Goal: Check status: Check status

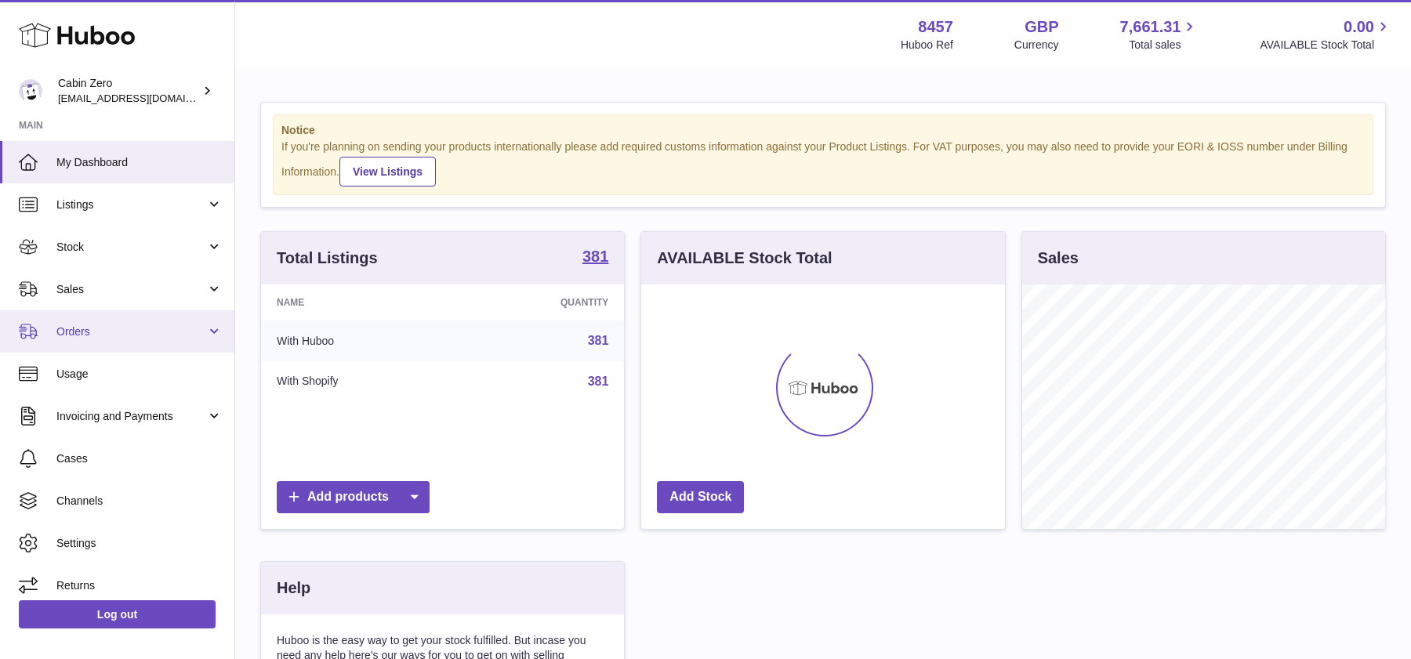
scroll to position [244, 363]
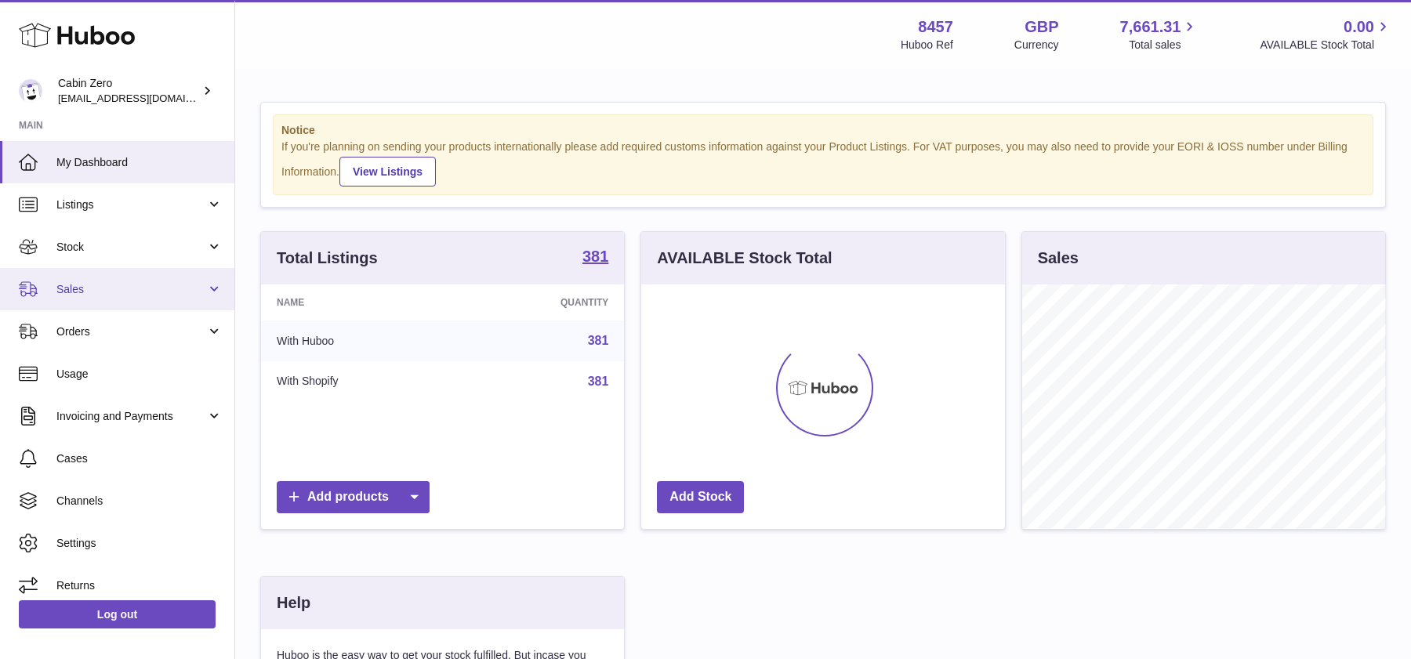
click at [203, 293] on span "Sales" at bounding box center [131, 289] width 150 height 15
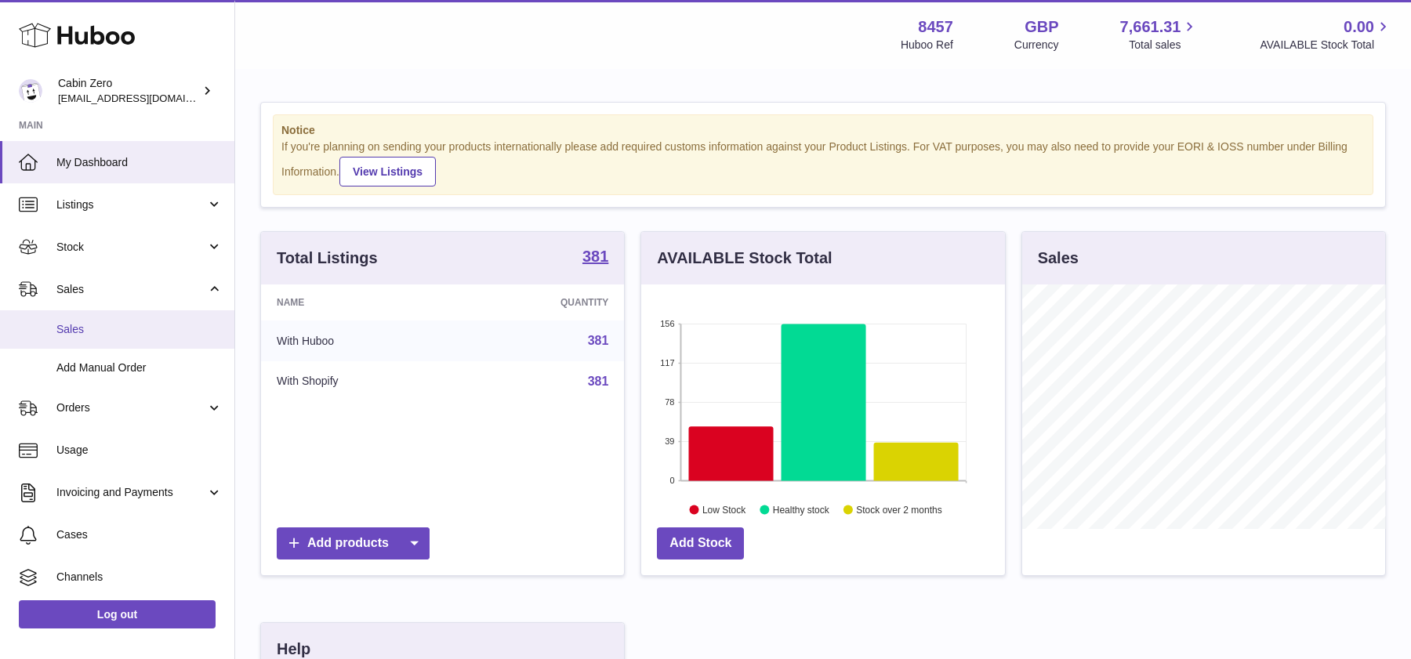
click at [142, 325] on span "Sales" at bounding box center [139, 329] width 166 height 15
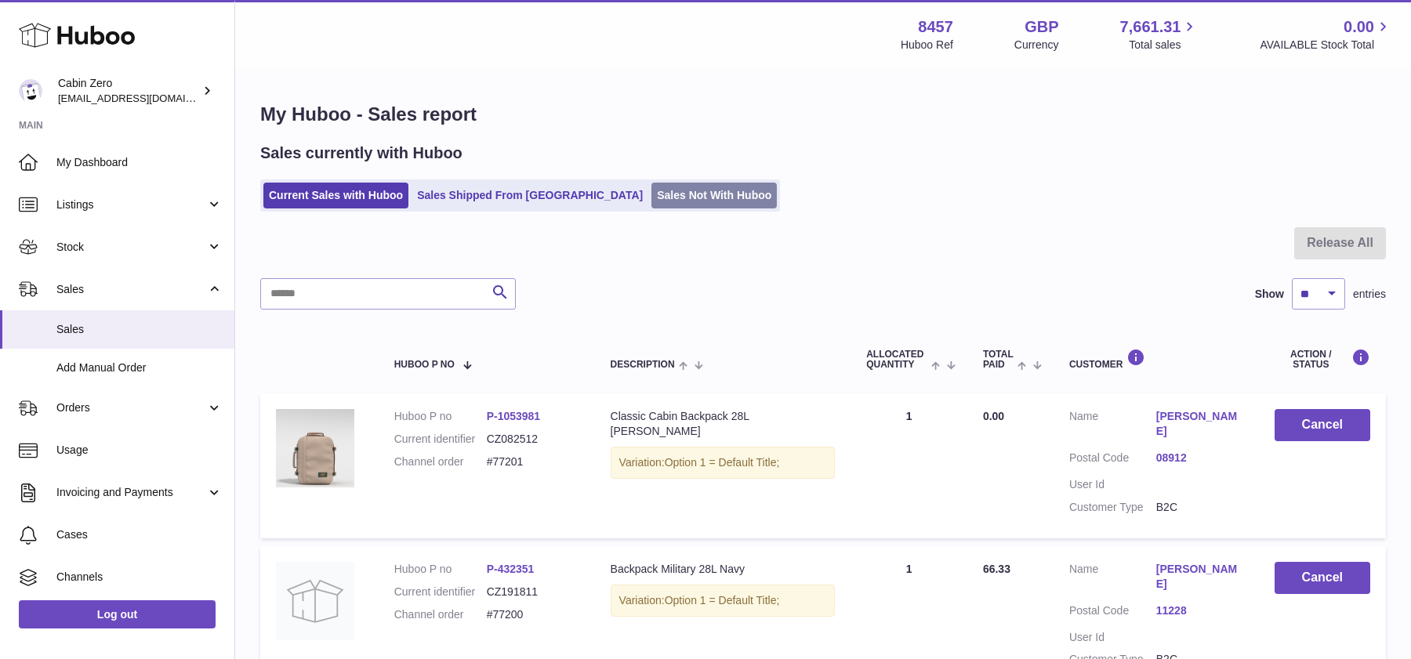
click at [651, 192] on link "Sales Not With Huboo" at bounding box center [713, 196] width 125 height 26
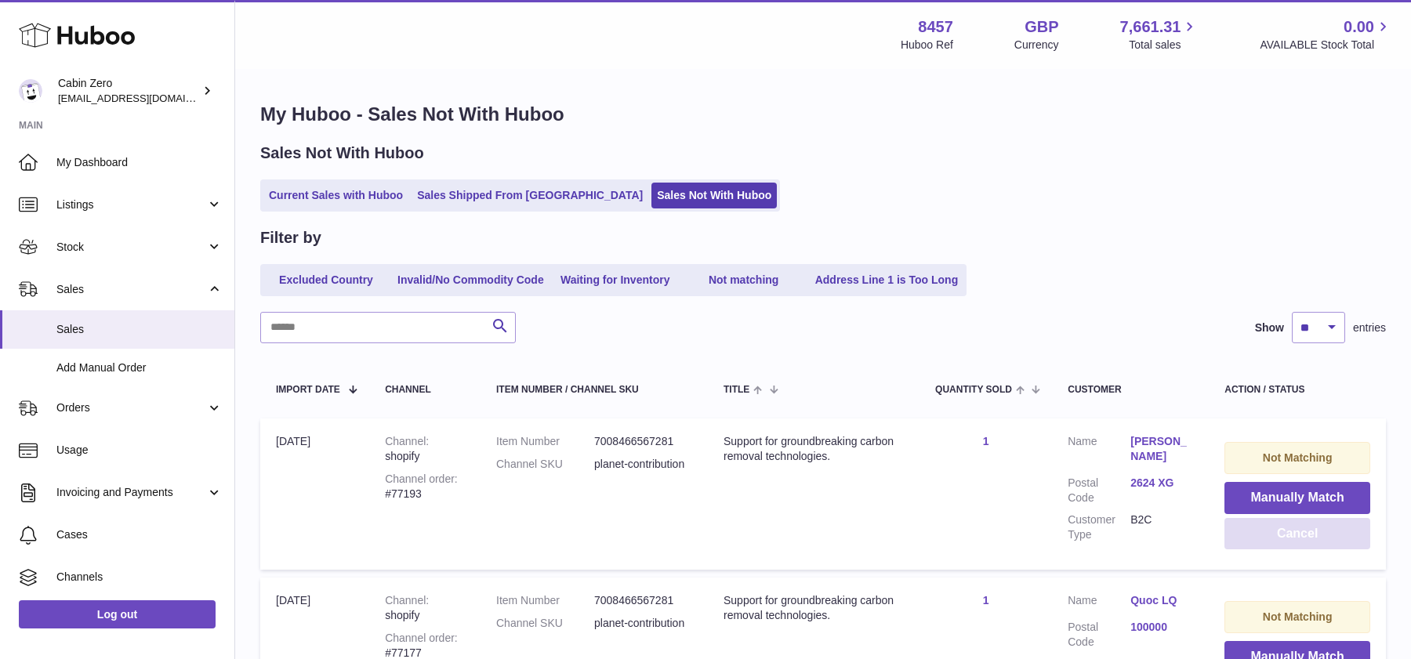
click at [1238, 542] on button "Cancel" at bounding box center [1298, 534] width 146 height 32
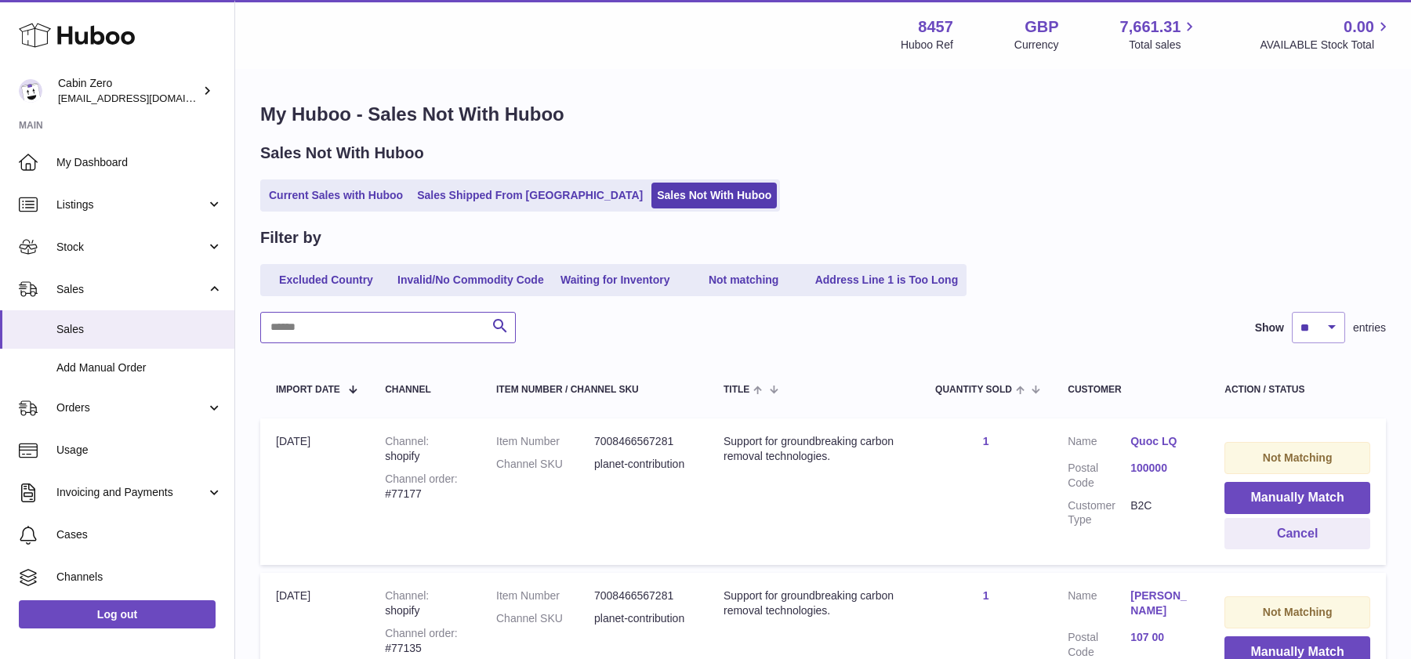
click at [402, 325] on input "text" at bounding box center [388, 327] width 256 height 31
paste input "******"
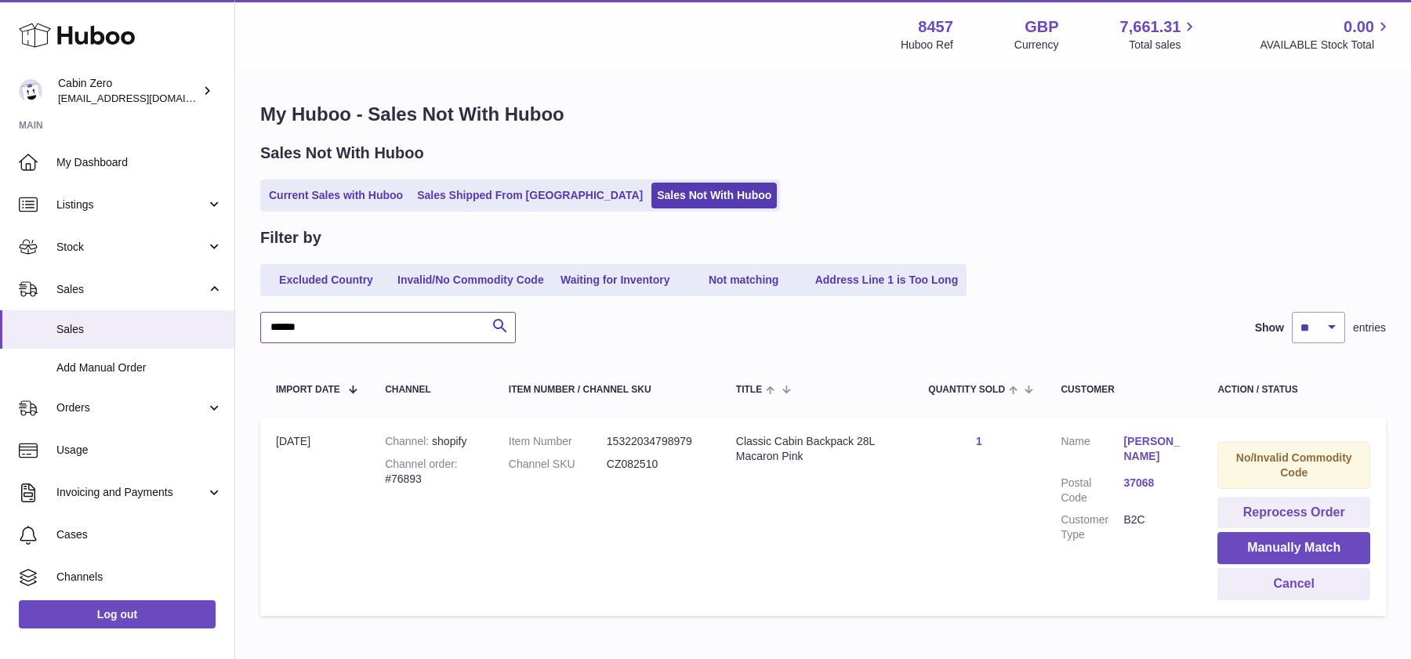
type input "******"
drag, startPoint x: 609, startPoint y: 464, endPoint x: 662, endPoint y: 463, distance: 53.3
click at [662, 463] on dd "CZ082510" at bounding box center [656, 464] width 98 height 15
copy dd "CZ082510"
